Goal: Check status

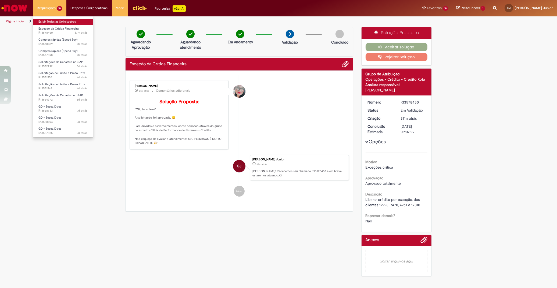
click at [61, 20] on link "Exibir Todas as Solicitações" at bounding box center [63, 22] width 60 height 6
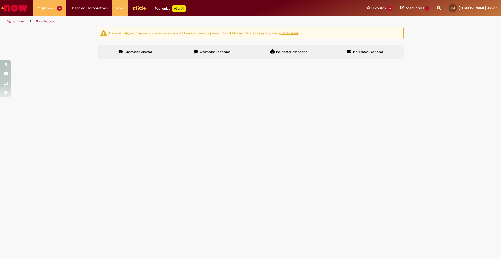
click at [0, 0] on span "R13578039" at bounding box center [0, 0] width 0 height 0
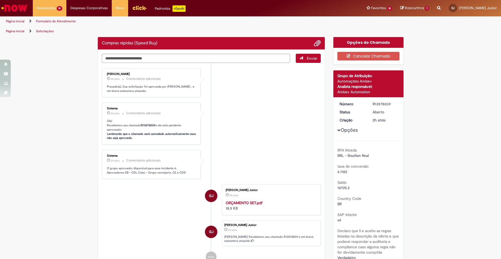
click at [119, 94] on ul "[PERSON_NAME] 2h atrás 2 horas atrás Comentários adicionais Prezado(a), Sua sol…" at bounding box center [211, 165] width 219 height 205
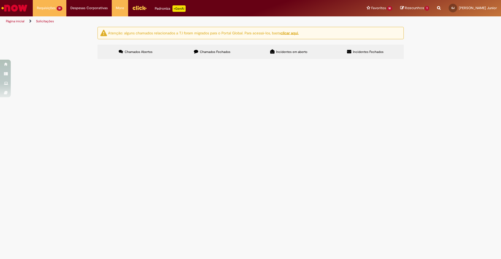
click at [0, 0] on span "R13578450" at bounding box center [0, 0] width 0 height 0
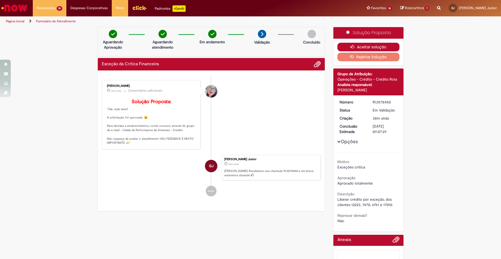
click at [348, 45] on button "Aceitar solução" at bounding box center [368, 47] width 62 height 9
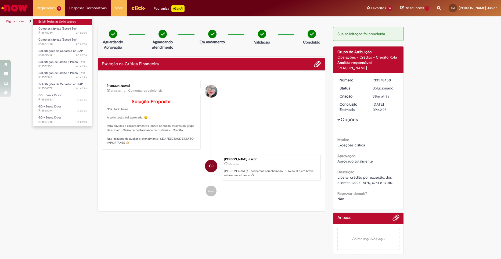
click at [46, 20] on link "Exibir Todas as Solicitações" at bounding box center [62, 22] width 59 height 6
